Goal: Task Accomplishment & Management: Use online tool/utility

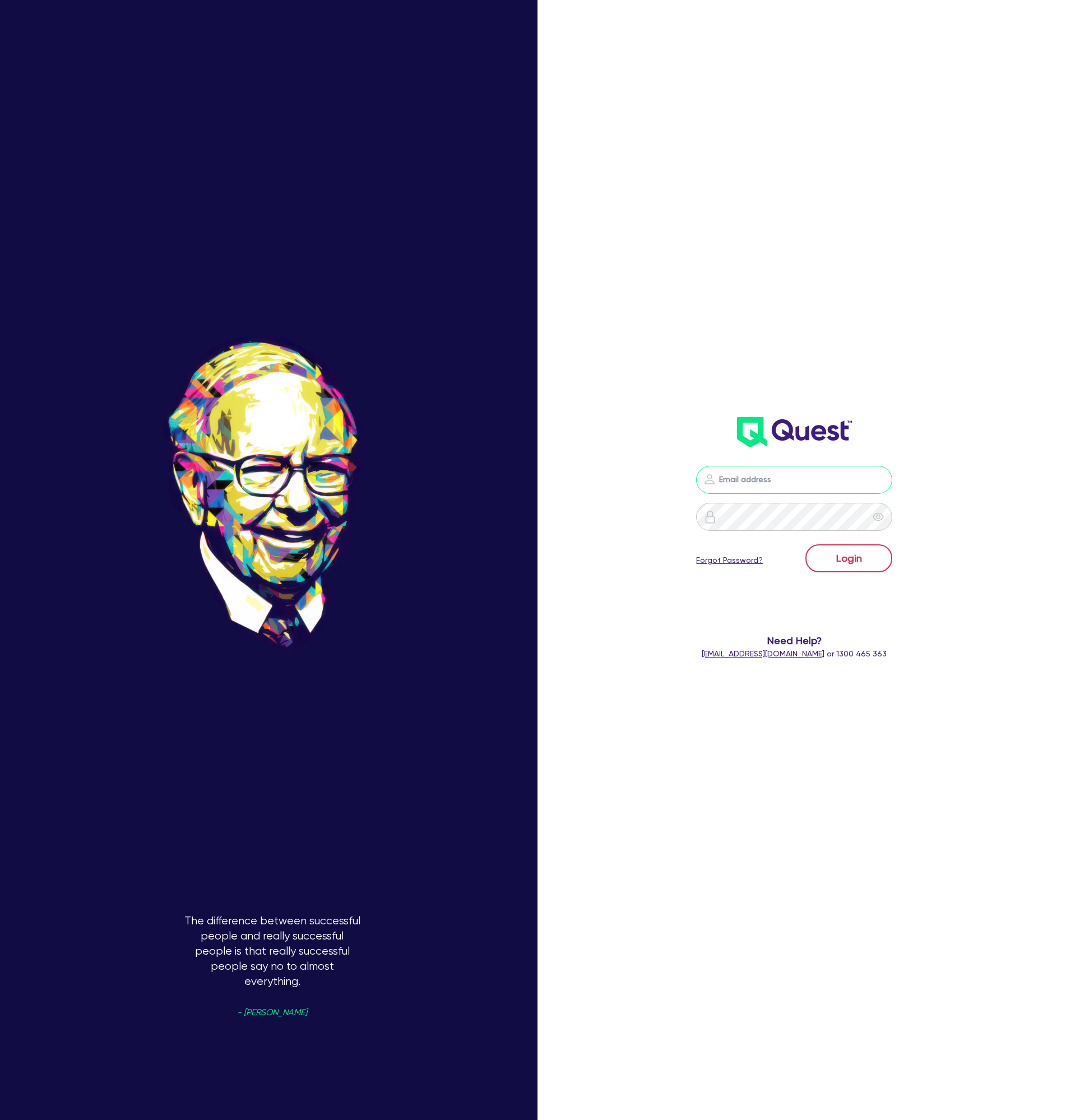
type input "[EMAIL_ADDRESS][DOMAIN_NAME]"
click at [864, 555] on button "Login" at bounding box center [849, 559] width 87 height 28
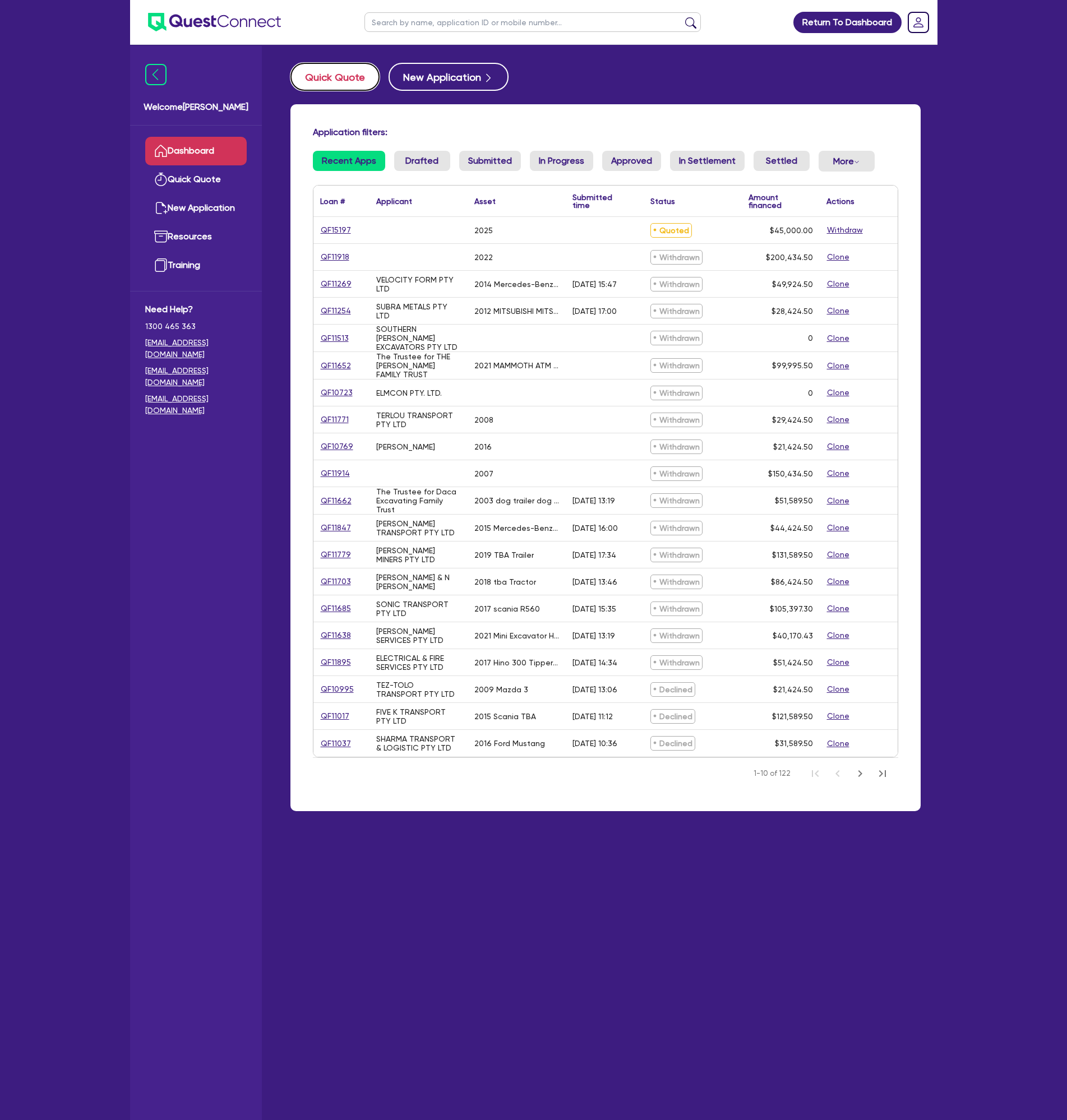
click at [338, 83] on button "Quick Quote" at bounding box center [335, 77] width 89 height 28
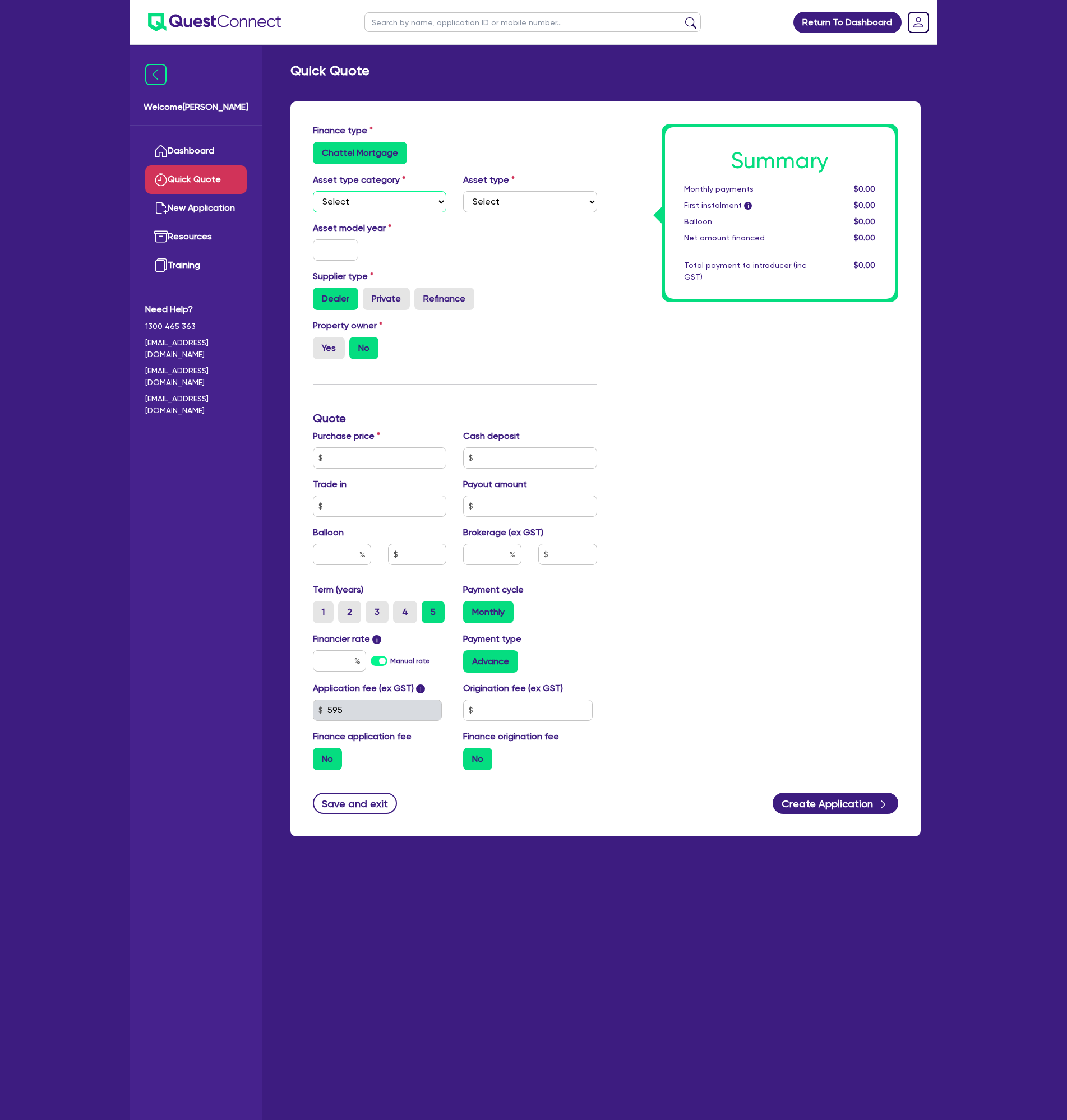
click at [344, 200] on select "Select Cars and light trucks Primary assets Secondary assets Tertiary assets" at bounding box center [380, 202] width 134 height 21
select select "PRIMARY_ASSETS"
click at [313, 191] on select "Select Cars and light trucks Primary assets Secondary assets Tertiary assets" at bounding box center [380, 202] width 134 height 21
click at [506, 208] on select "Select Heavy trucks over 4.5 tonne Trailers Bus and coaches Yellow goods and ex…" at bounding box center [530, 202] width 134 height 21
select select "TRAILERS"
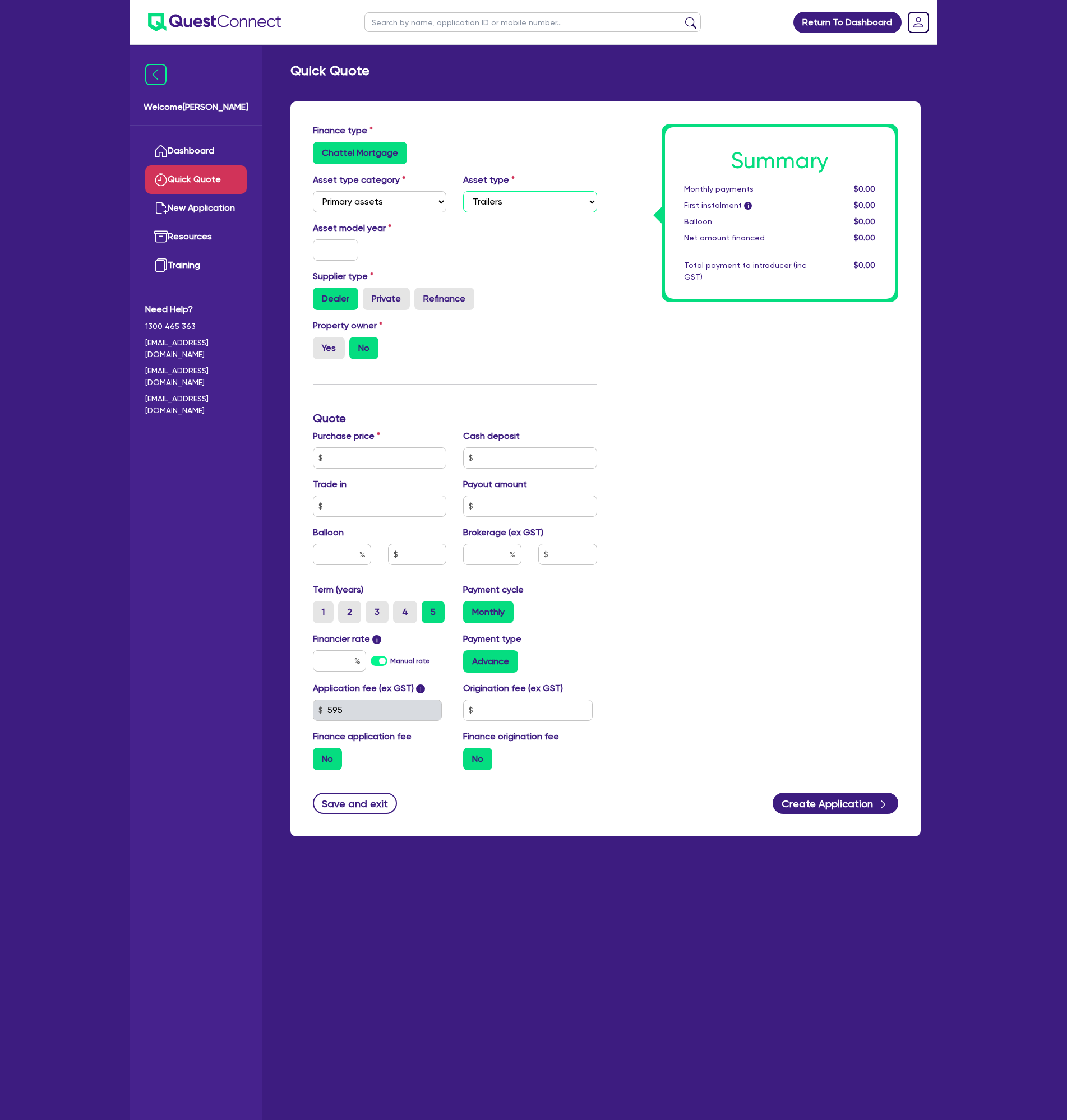
click at [463, 191] on select "Select Heavy trucks over 4.5 tonne Trailers Bus and coaches Yellow goods and ex…" at bounding box center [530, 202] width 134 height 21
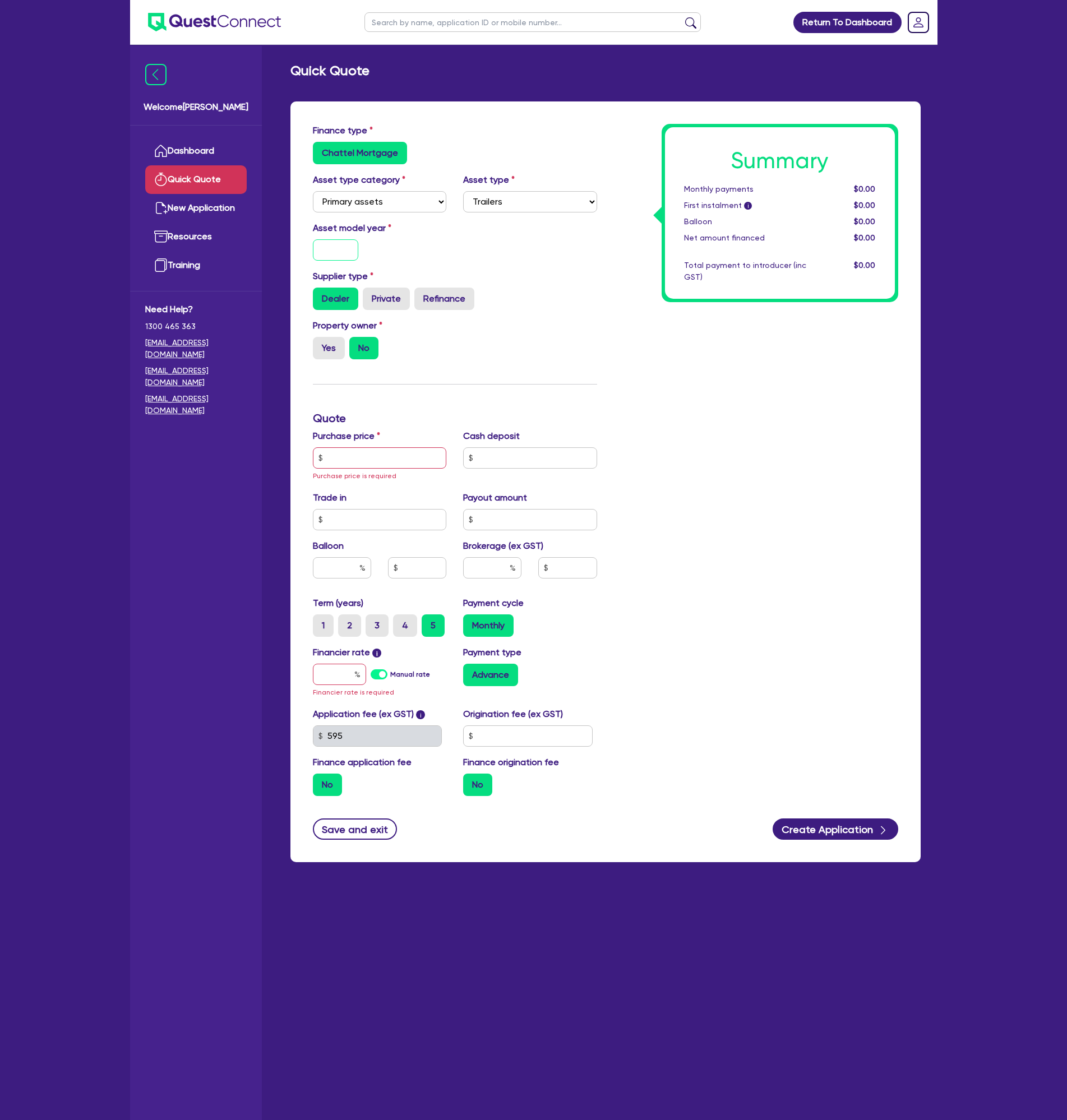
click at [346, 242] on input "text" at bounding box center [336, 250] width 46 height 21
drag, startPoint x: 341, startPoint y: 250, endPoint x: 319, endPoint y: 254, distance: 22.4
click at [321, 252] on input "10" at bounding box center [336, 250] width 46 height 21
type input "2025"
click at [324, 355] on label "Yes" at bounding box center [329, 348] width 32 height 23
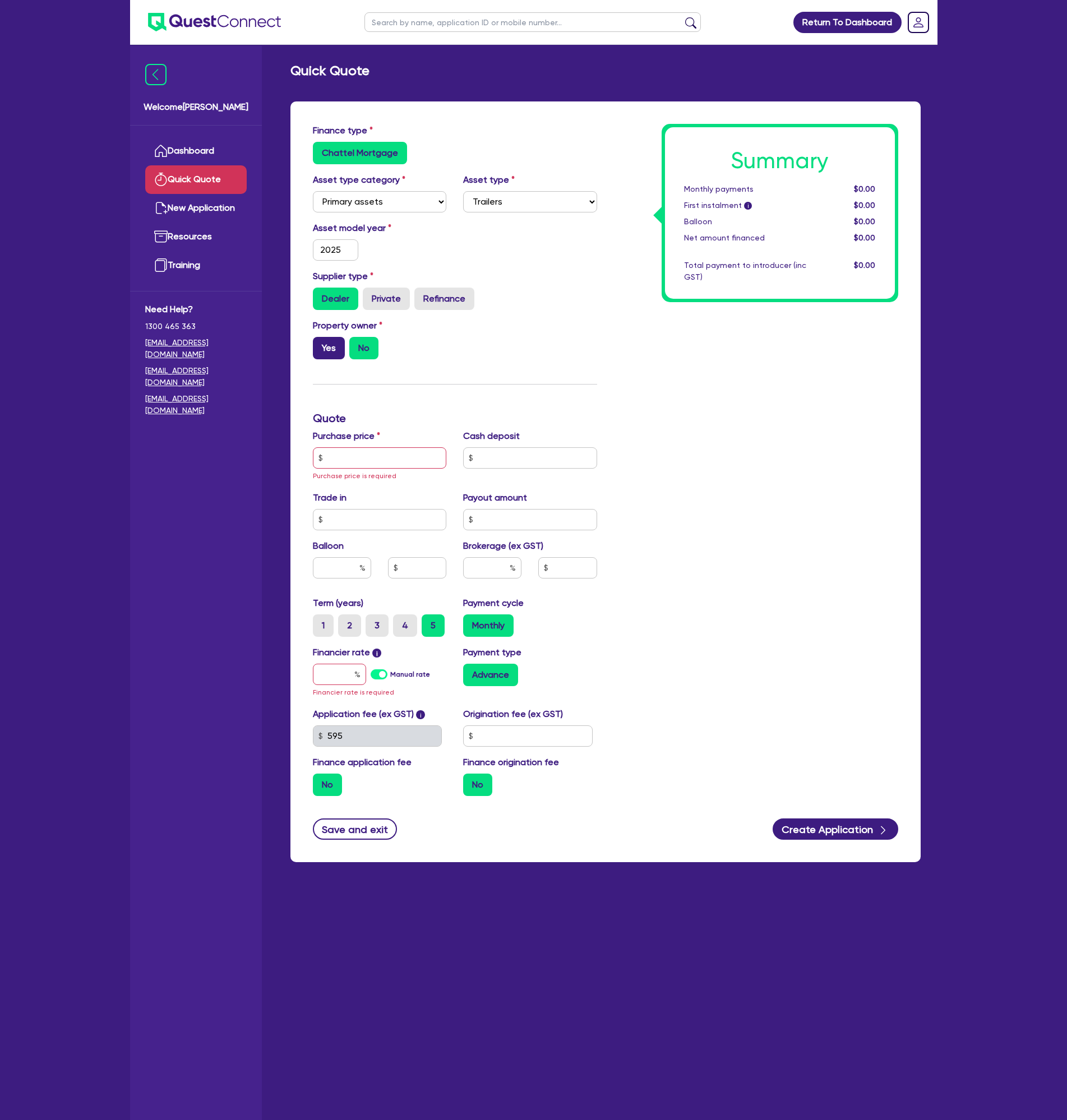
click at [320, 344] on input "Yes" at bounding box center [316, 340] width 7 height 7
radio input "true"
click at [361, 465] on input "text" at bounding box center [380, 458] width 134 height 21
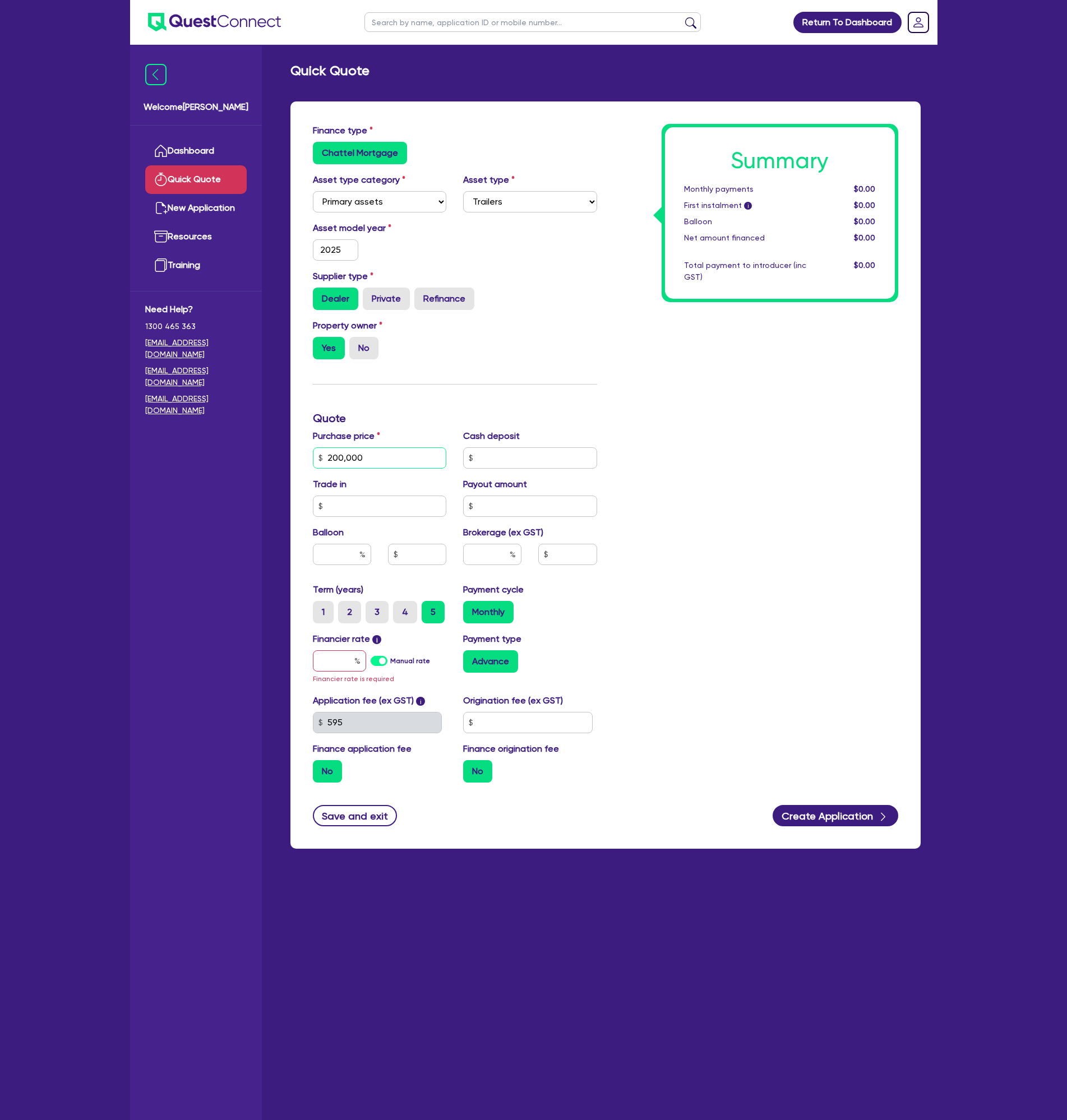
drag, startPoint x: 390, startPoint y: 458, endPoint x: 303, endPoint y: 454, distance: 87.1
click at [303, 454] on div "Finance type Chattel Mortgage Asset type category Select Cars and light trucks …" at bounding box center [605, 475] width 630 height 747
type input "250,000"
click at [346, 555] on input "text" at bounding box center [342, 555] width 59 height 21
type input "50"
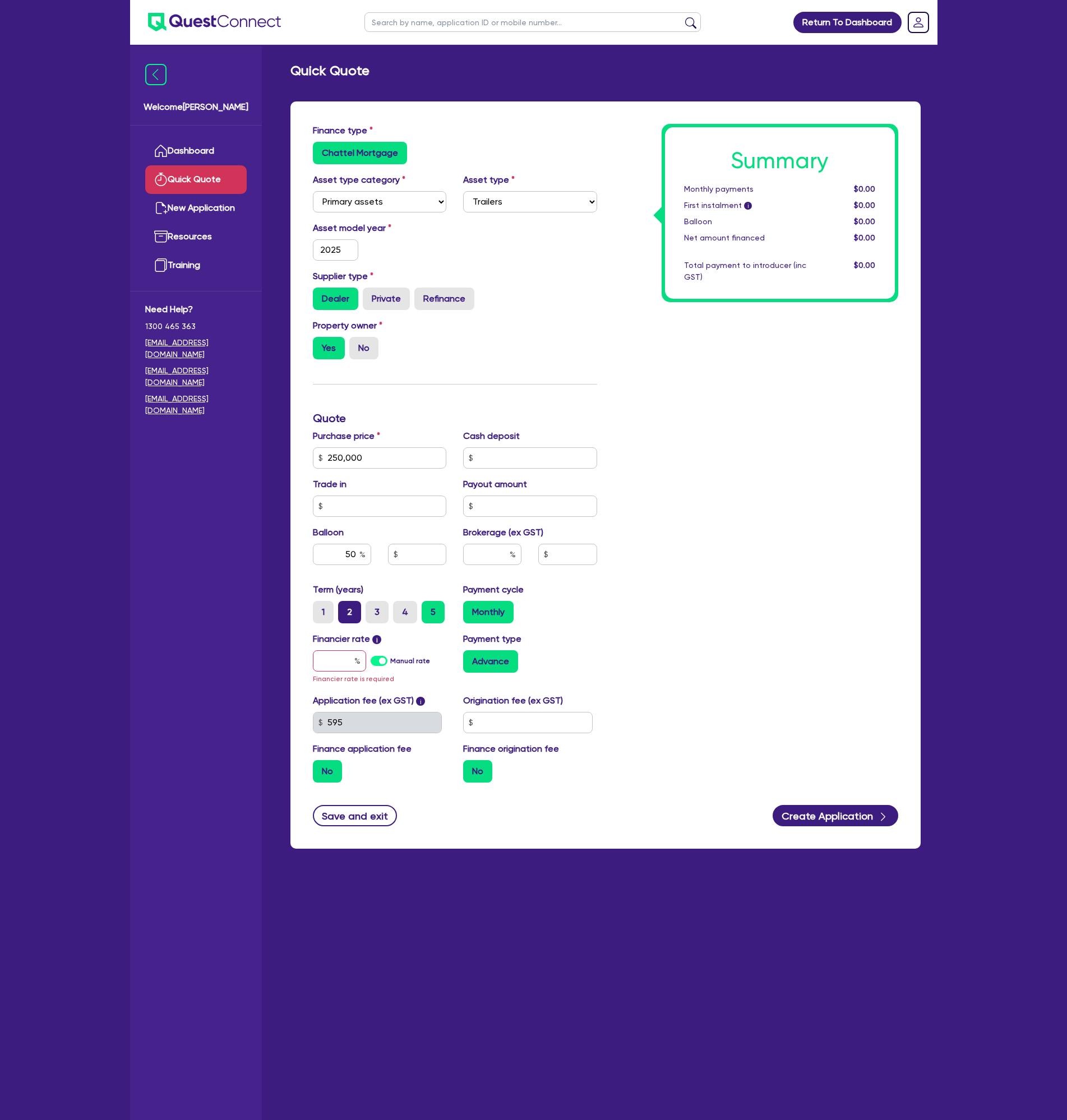
click at [355, 608] on label "2" at bounding box center [350, 613] width 23 height 23
click at [346, 608] on input "2" at bounding box center [342, 605] width 7 height 7
radio input "true"
click at [345, 661] on input "text" at bounding box center [340, 661] width 53 height 21
type input "1"
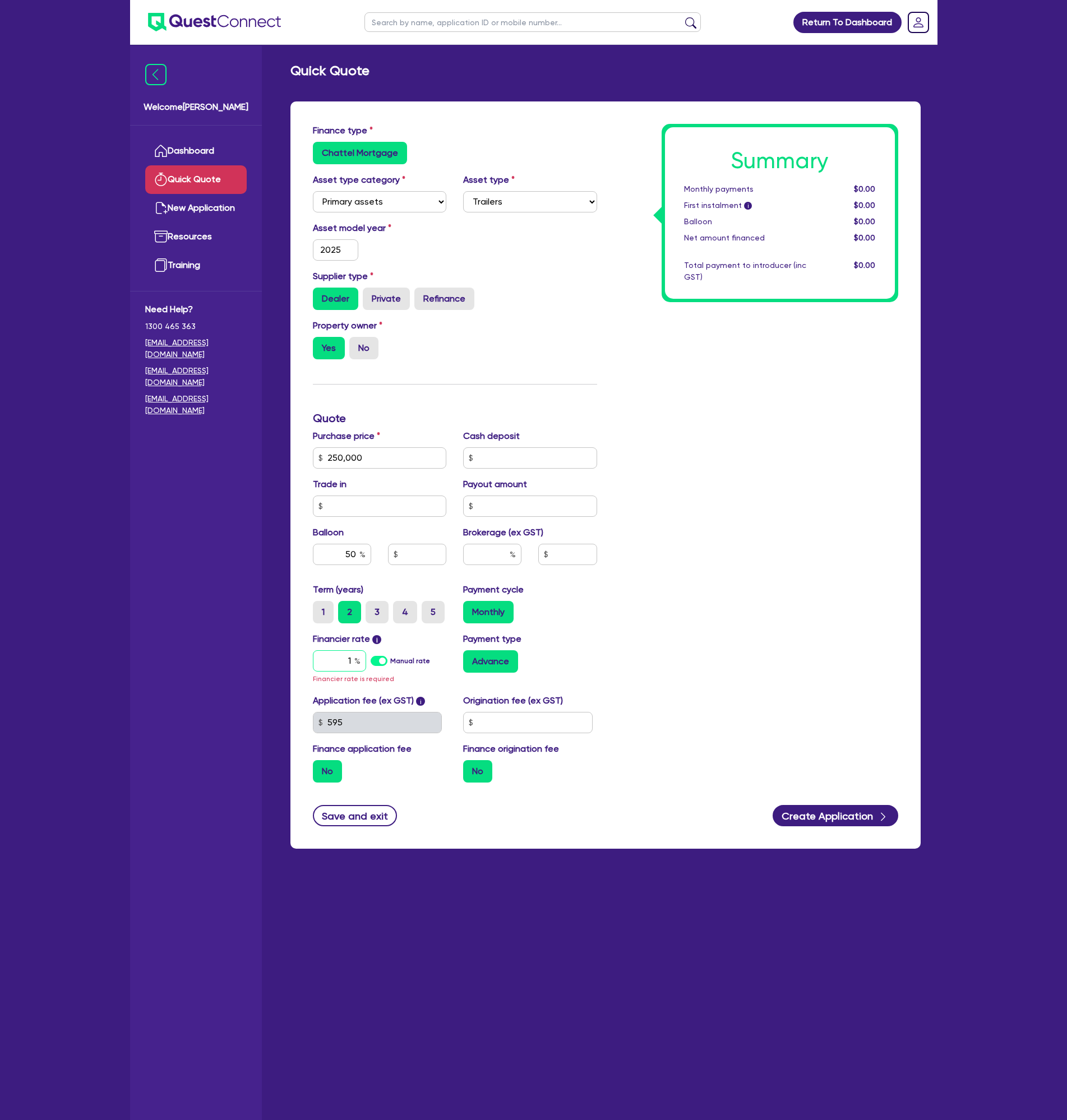
type input "125,000"
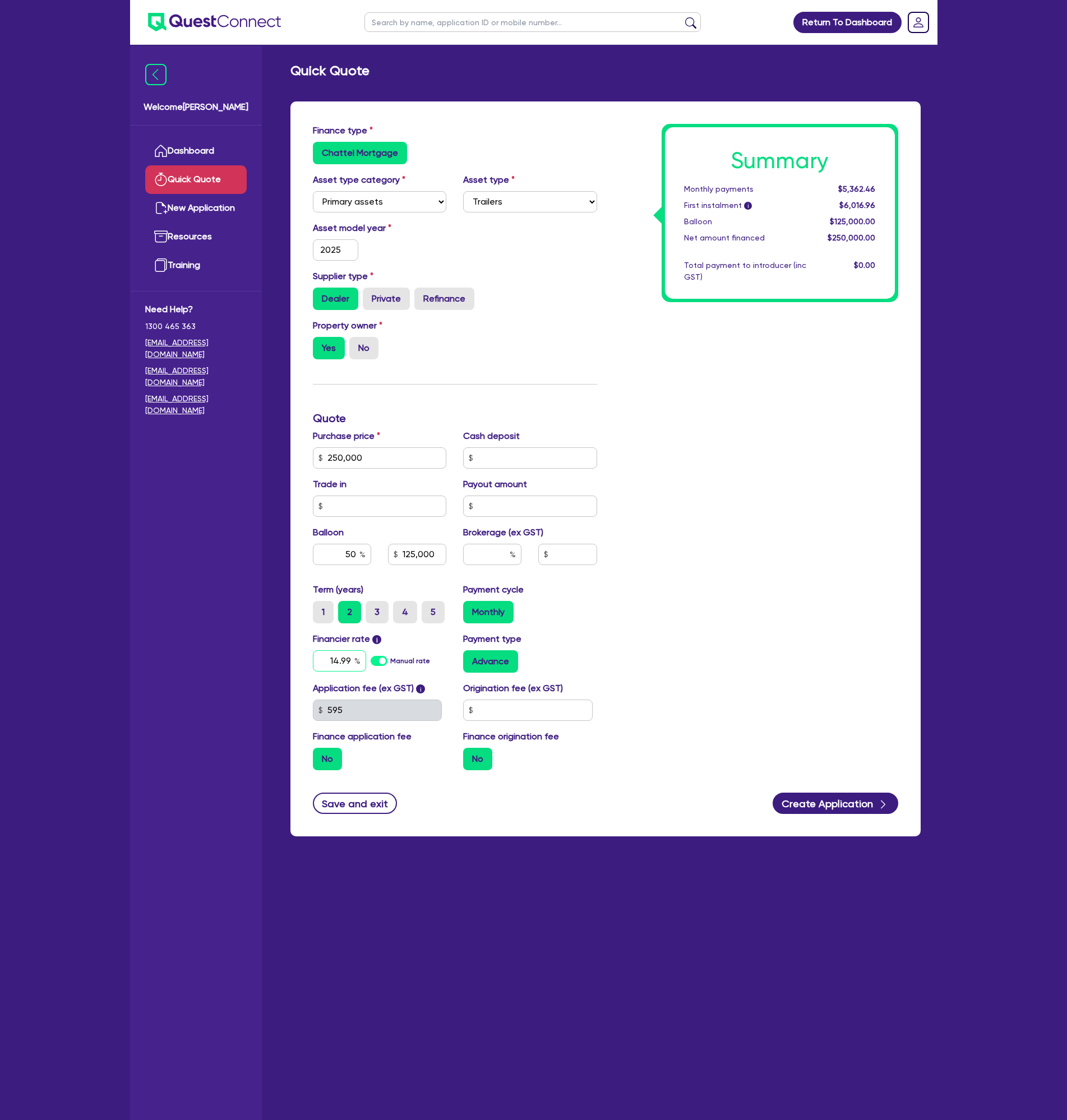
type input "14.99"
click at [496, 711] on input "text" at bounding box center [528, 710] width 129 height 21
click at [500, 551] on input "text" at bounding box center [492, 555] width 59 height 21
type input "125,000"
type input "2"
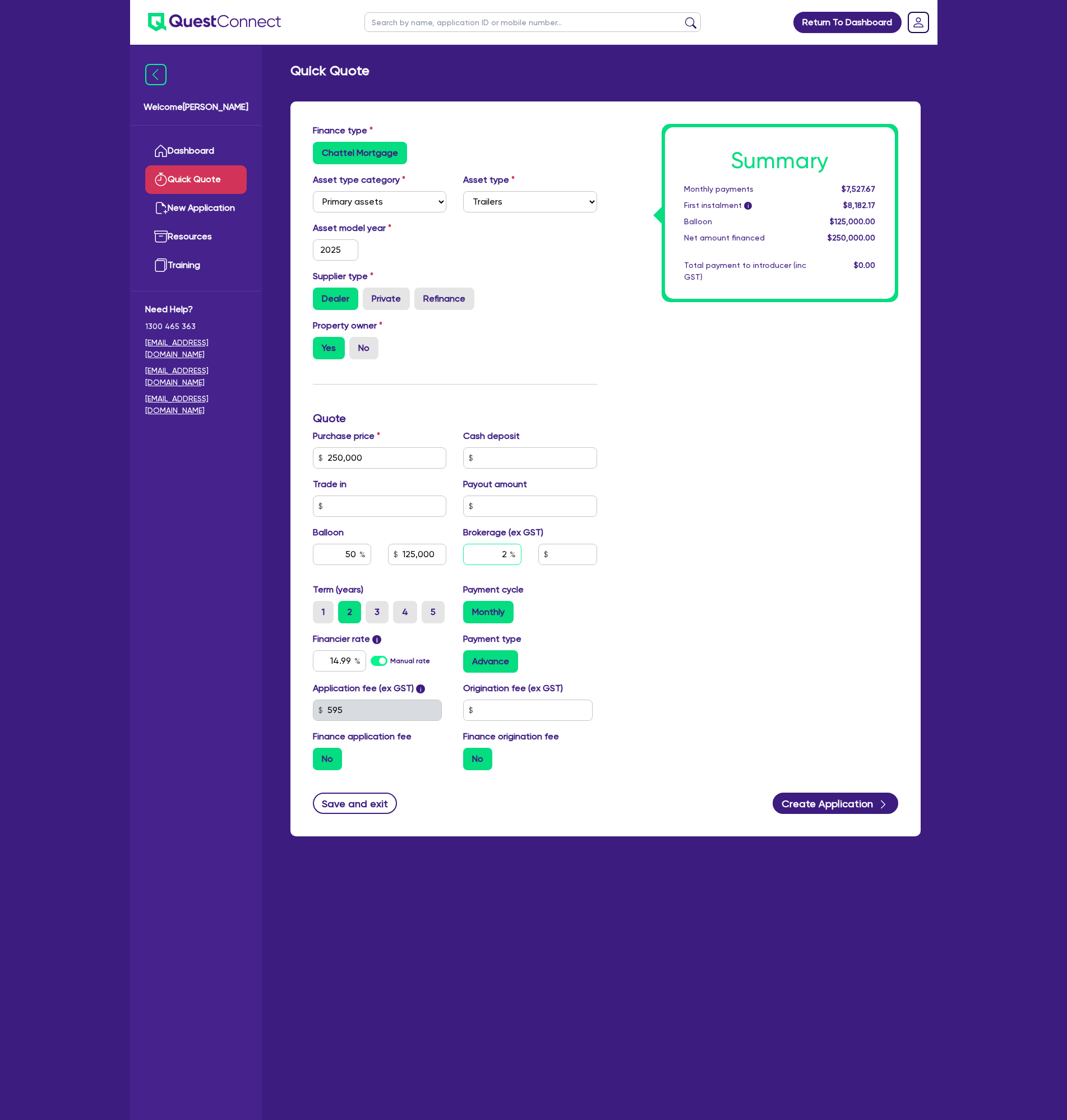
type input "125,000"
type input "5,000"
type input "2"
type input "125,000"
type input "5,000"
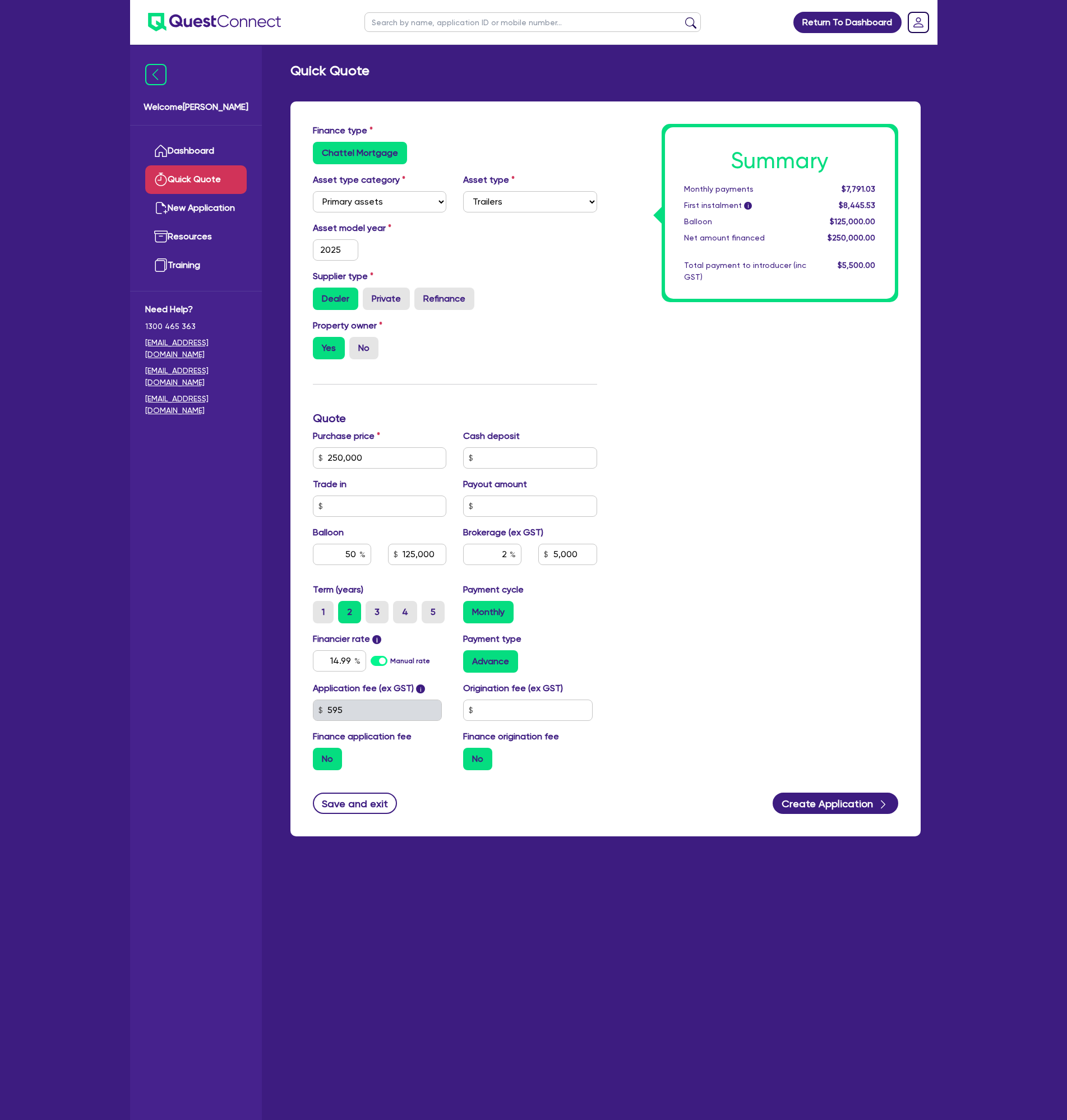
type input "125,000"
type input "5,000"
click at [879, 191] on div "$7,791.03" at bounding box center [849, 189] width 69 height 12
copy span "$7,791.03"
drag, startPoint x: 1036, startPoint y: 0, endPoint x: 746, endPoint y: 428, distance: 517.0
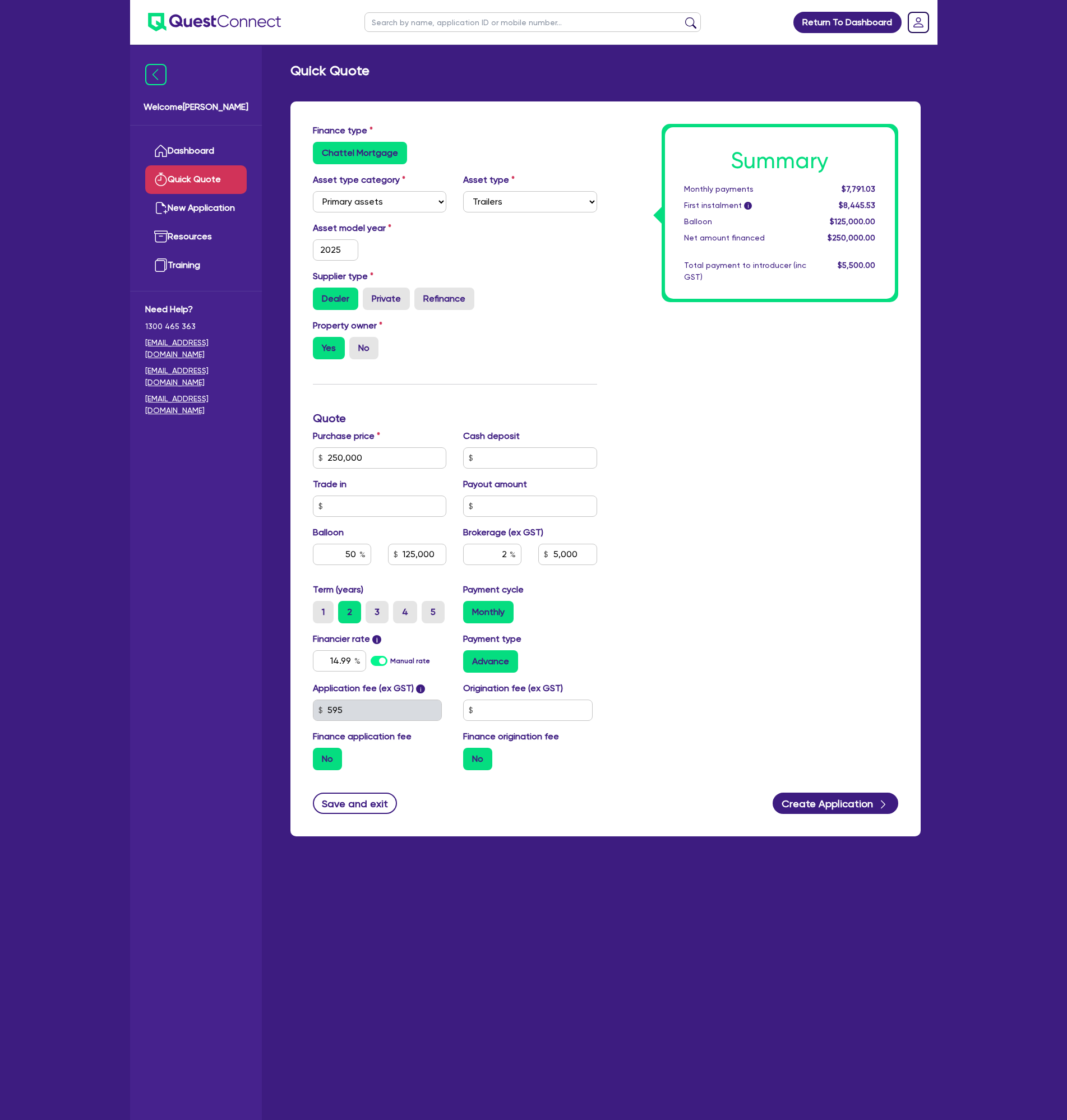
click at [746, 428] on div "Summary Monthly payments $7,791.03 First instalment i $8,445.53 Balloon $125,00…" at bounding box center [756, 451] width 301 height 655
click at [859, 184] on span "$7,791.03" at bounding box center [859, 188] width 34 height 9
copy span "7,791.03"
click at [342, 459] on input "250,000" at bounding box center [380, 458] width 134 height 21
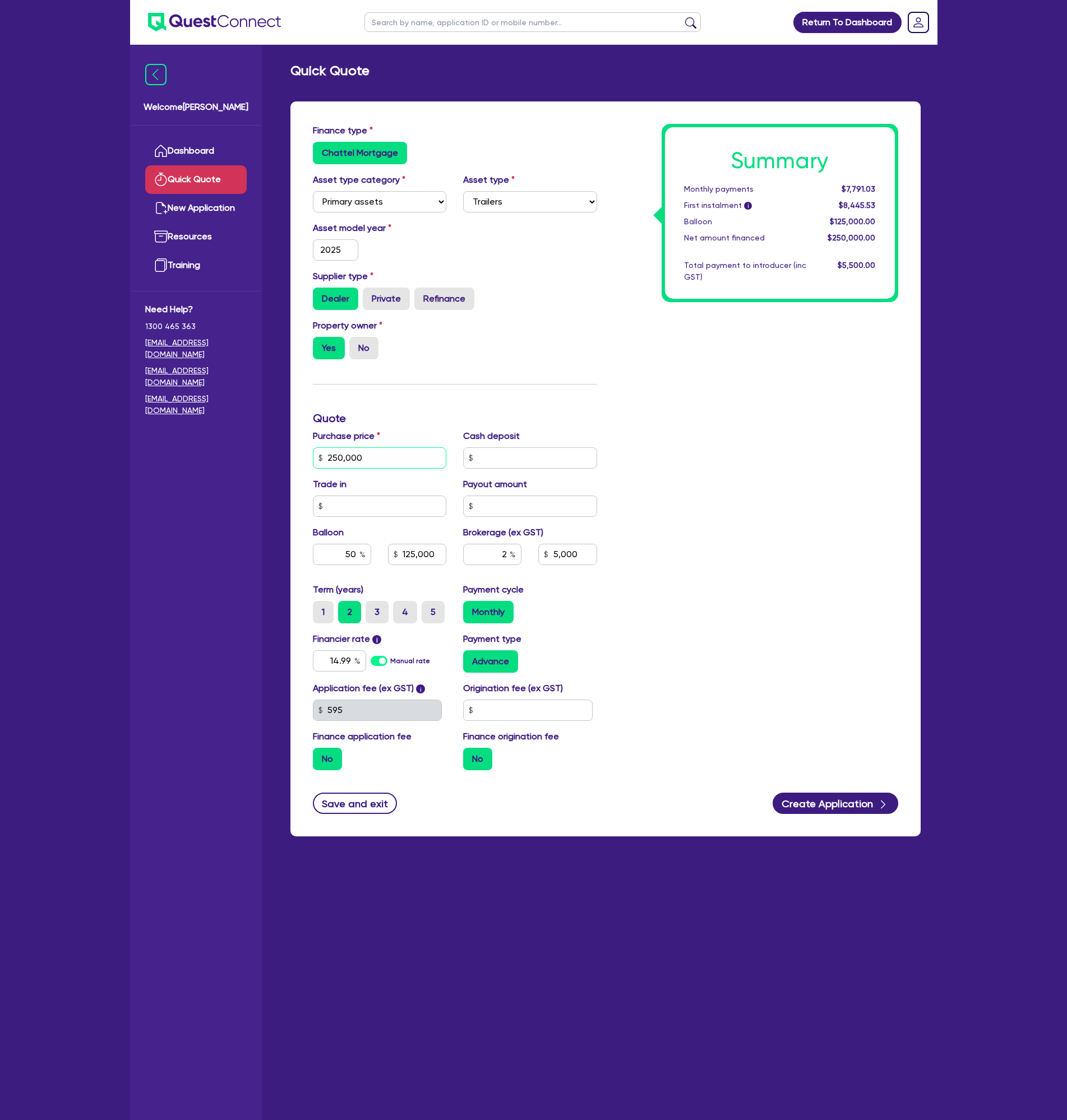
click at [342, 459] on input "250,000" at bounding box center [380, 458] width 134 height 21
type input "200,000"
type input "125,000"
type input "5,000"
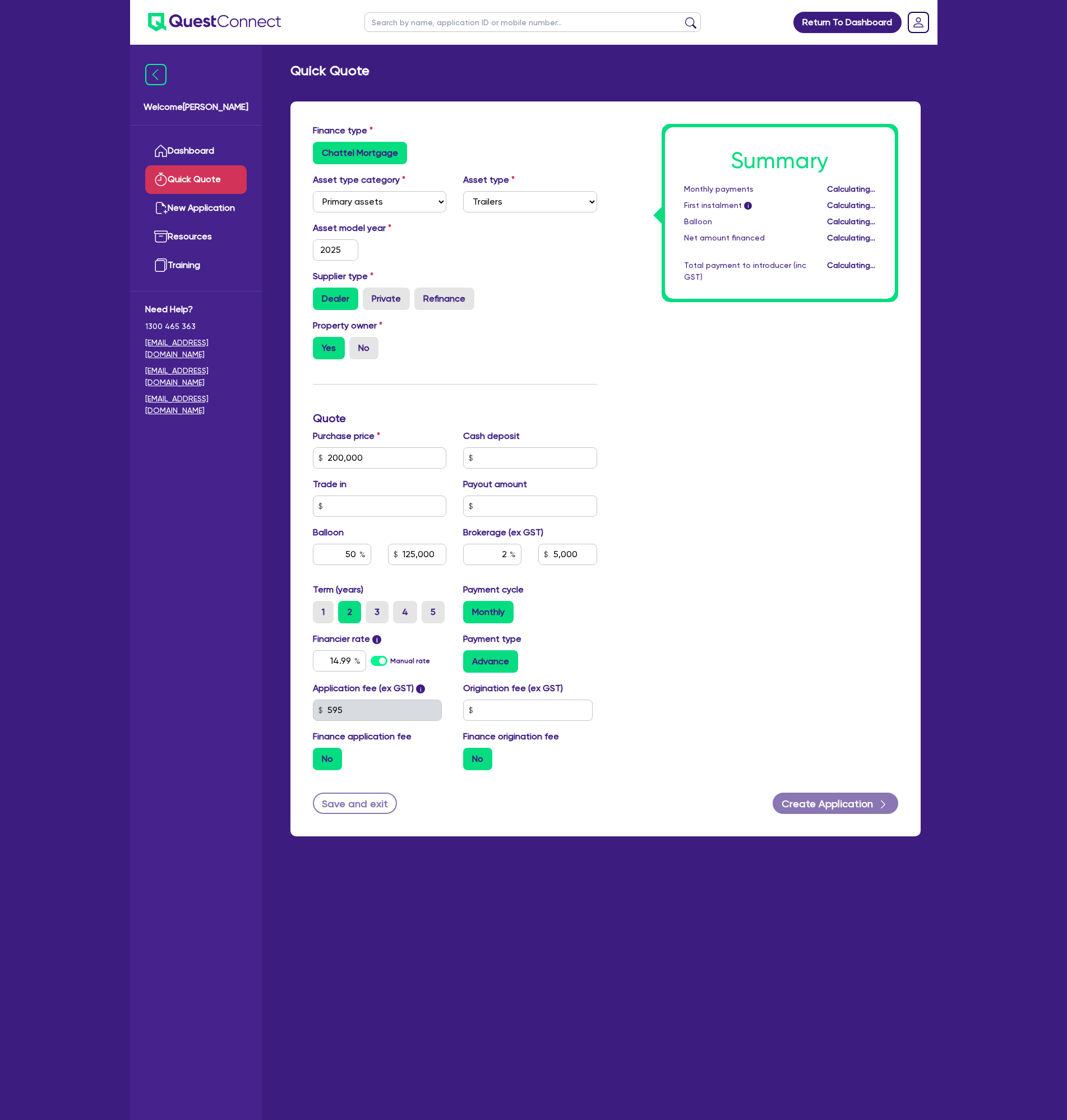
type input "100,000"
type input "4,000"
click at [778, 457] on div "Summary Monthly payments Calculating... First instalment i Calculating... Ballo…" at bounding box center [756, 451] width 301 height 655
drag, startPoint x: 878, startPoint y: 189, endPoint x: 842, endPoint y: 192, distance: 36.1
click at [842, 192] on div "$6,232.82" at bounding box center [849, 189] width 69 height 12
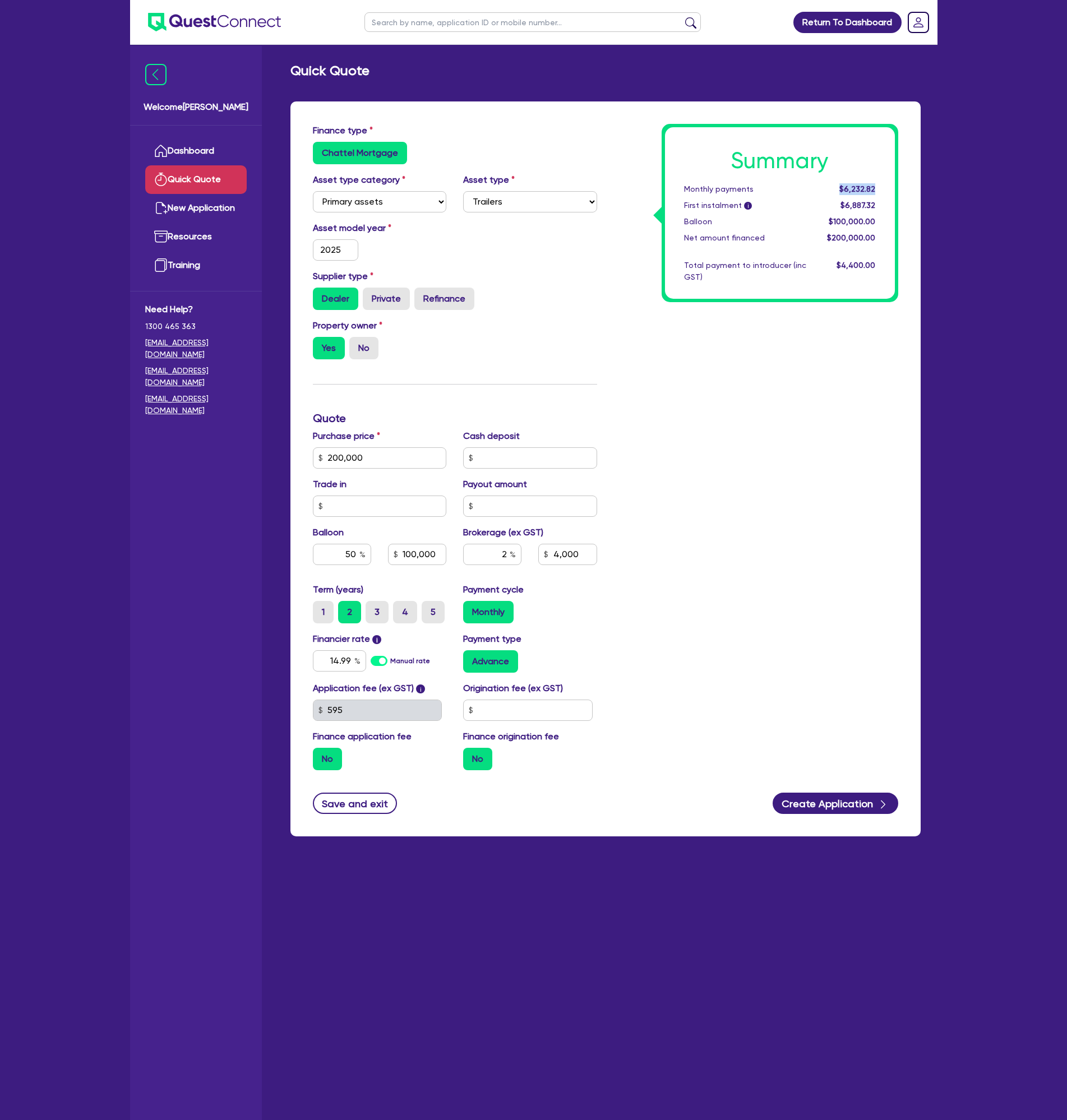
copy span "$6,232.82"
